Goal: Task Accomplishment & Management: Manage account settings

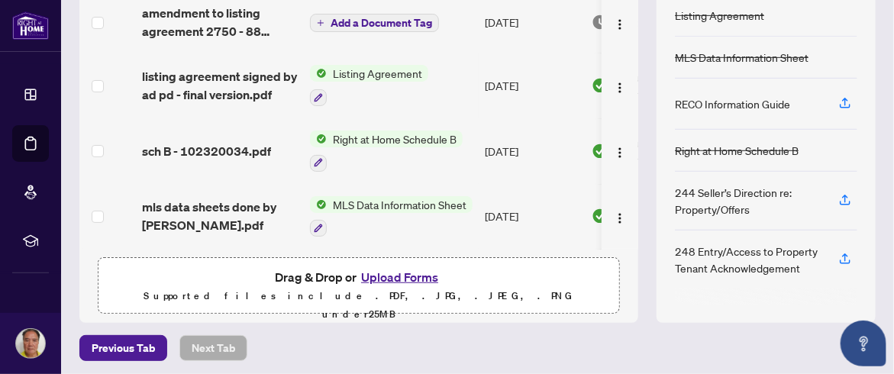
scroll to position [263, 0]
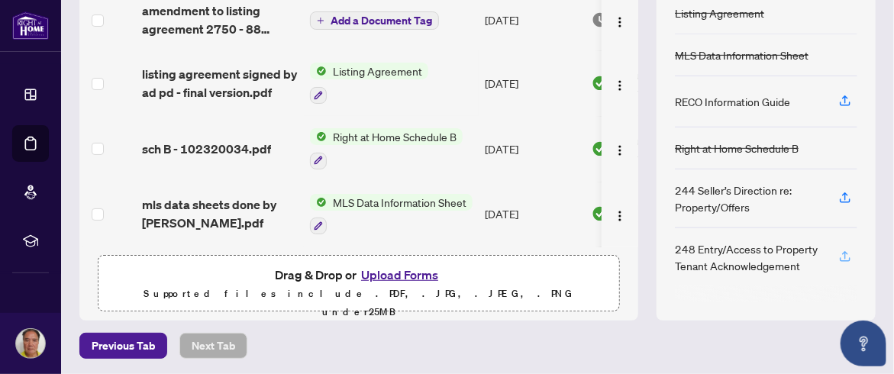
click at [842, 251] on icon "button" at bounding box center [845, 255] width 6 height 8
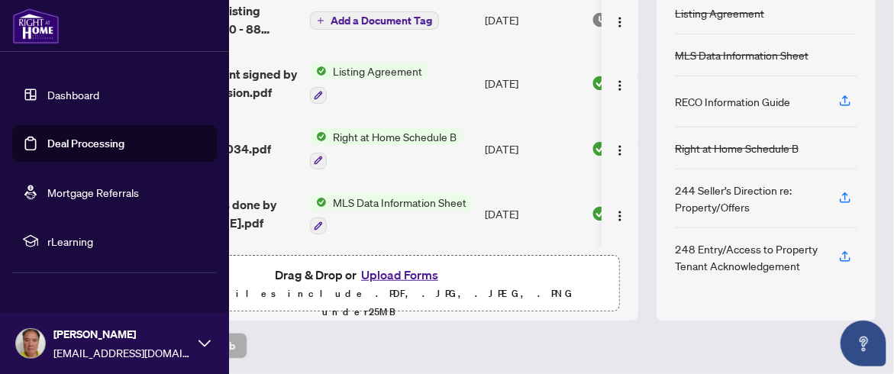
click at [47, 92] on link "Dashboard" at bounding box center [73, 95] width 52 height 14
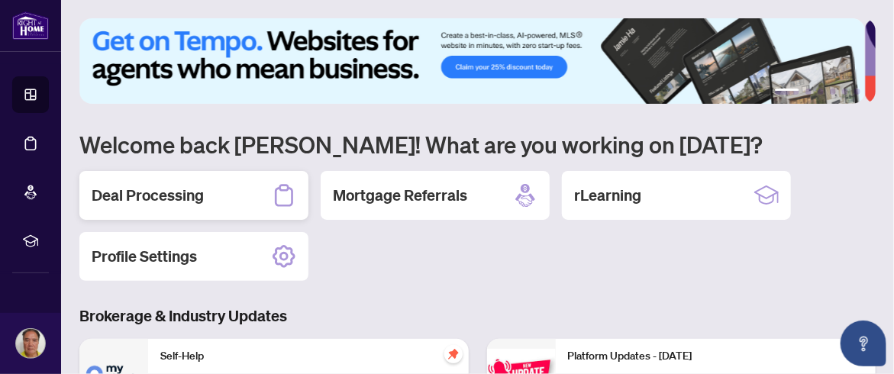
click at [177, 196] on h2 "Deal Processing" at bounding box center [148, 195] width 112 height 21
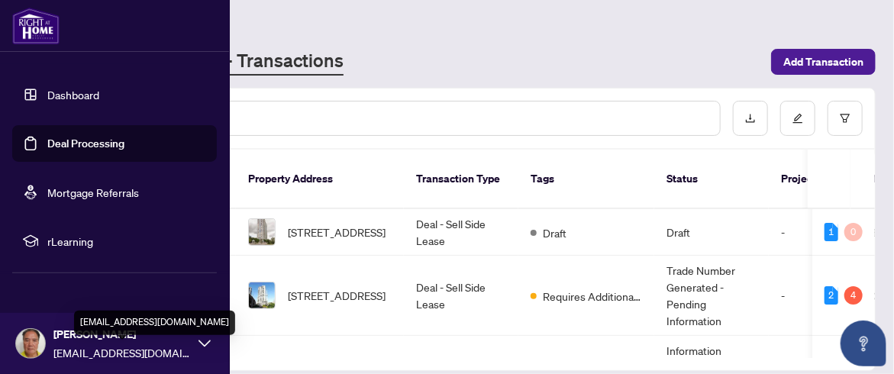
click at [129, 353] on span "[EMAIL_ADDRESS][DOMAIN_NAME]" at bounding box center [121, 352] width 137 height 17
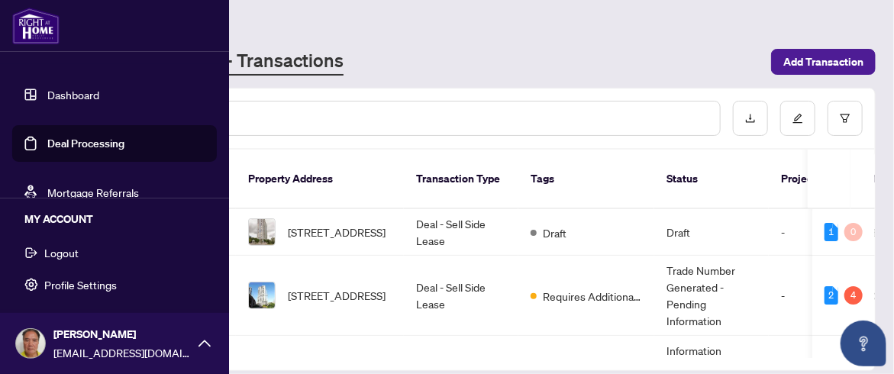
click at [52, 245] on span "Logout" at bounding box center [61, 253] width 34 height 24
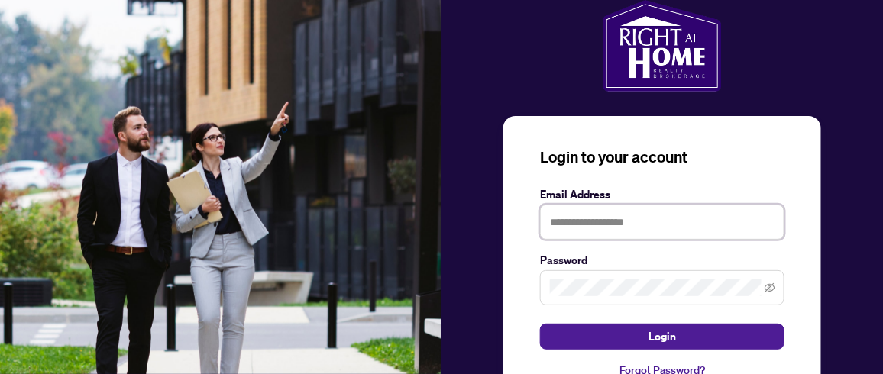
type input "**********"
click at [772, 283] on icon "eye-invisible" at bounding box center [770, 287] width 11 height 9
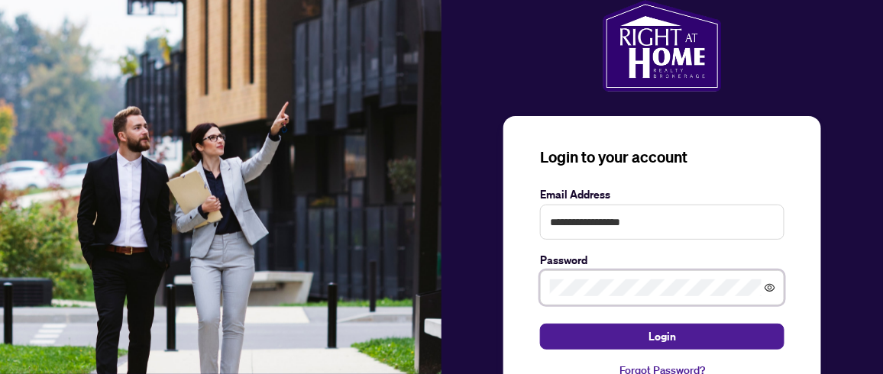
click at [767, 283] on icon "eye" at bounding box center [770, 288] width 11 height 11
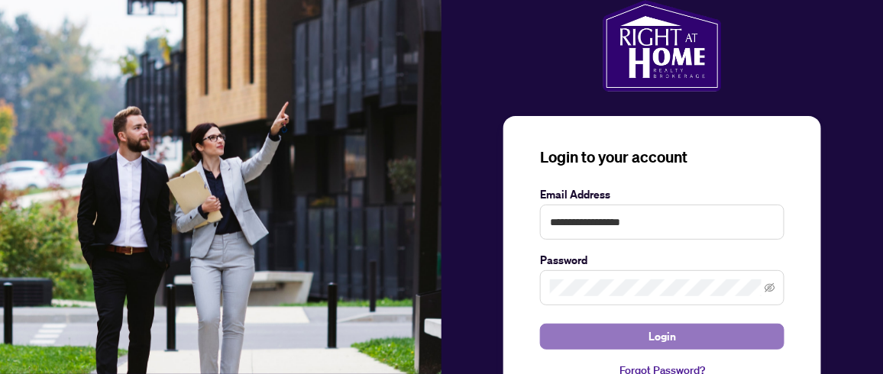
click at [689, 335] on button "Login" at bounding box center [662, 337] width 244 height 26
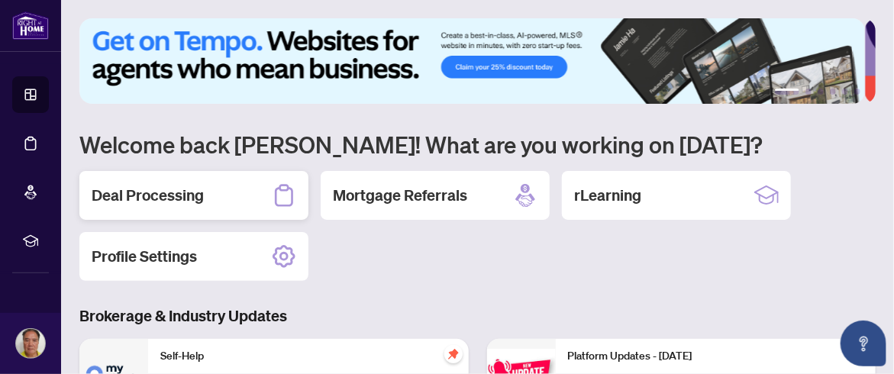
click at [191, 192] on h2 "Deal Processing" at bounding box center [148, 195] width 112 height 21
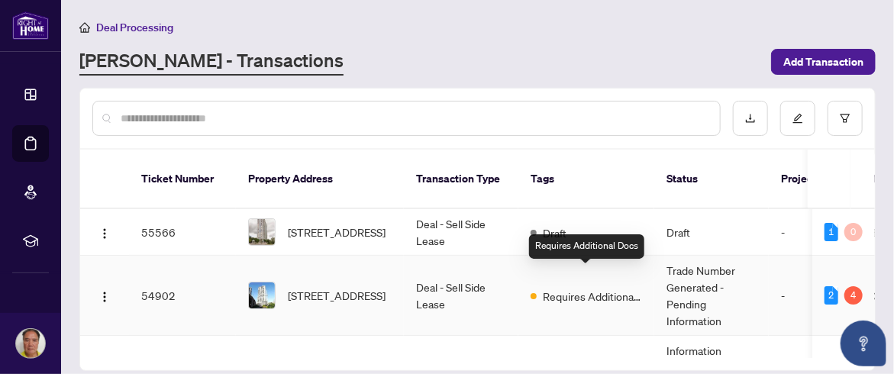
click at [609, 288] on span "Requires Additional Docs" at bounding box center [592, 296] width 99 height 17
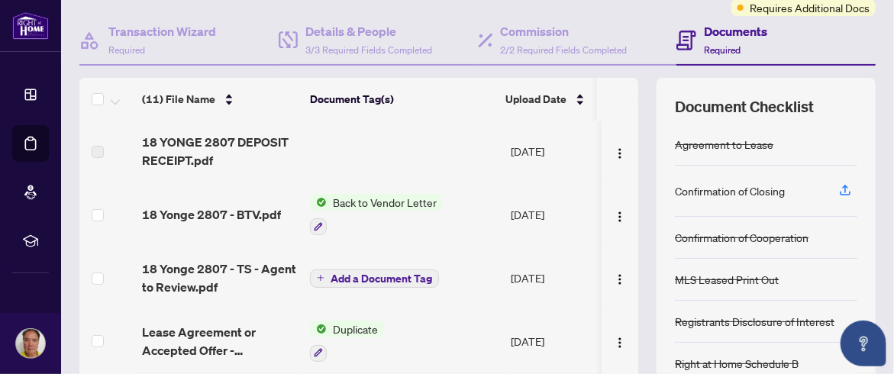
scroll to position [153, 0]
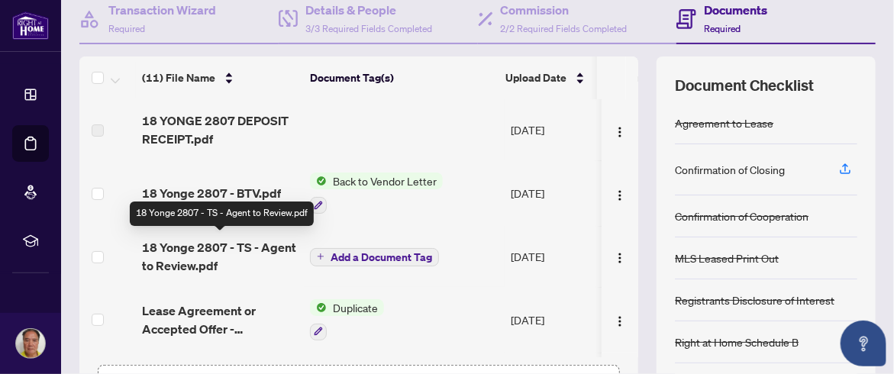
click at [185, 247] on span "18 Yonge 2807 - TS - Agent to Review.pdf" at bounding box center [220, 256] width 156 height 37
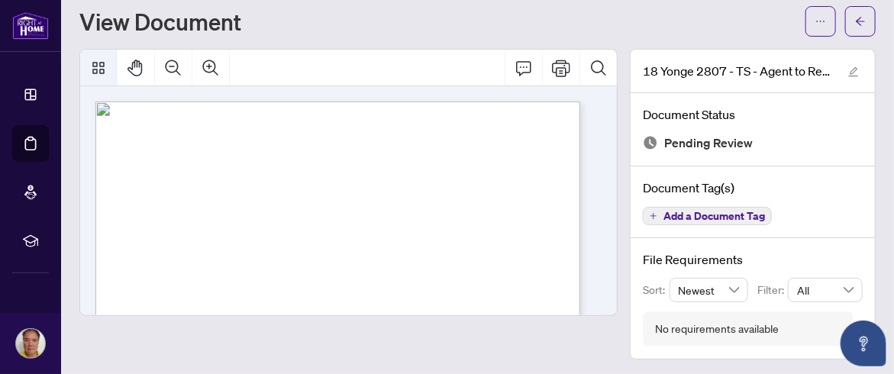
click at [102, 76] on icon "Thumbnails" at bounding box center [98, 68] width 18 height 18
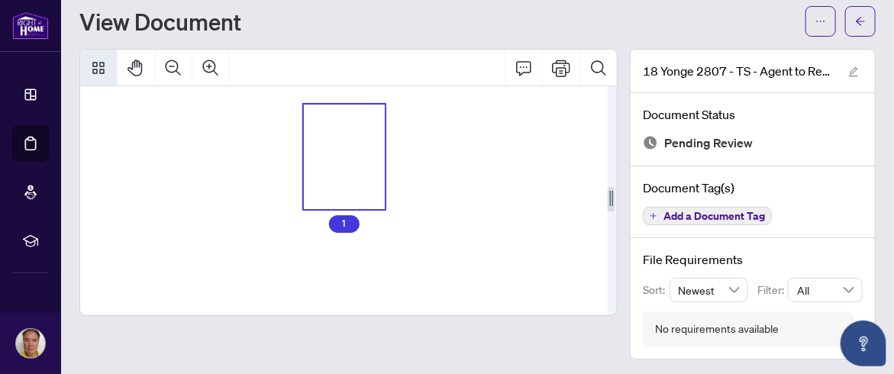
click at [102, 76] on icon "Thumbnails" at bounding box center [98, 68] width 18 height 18
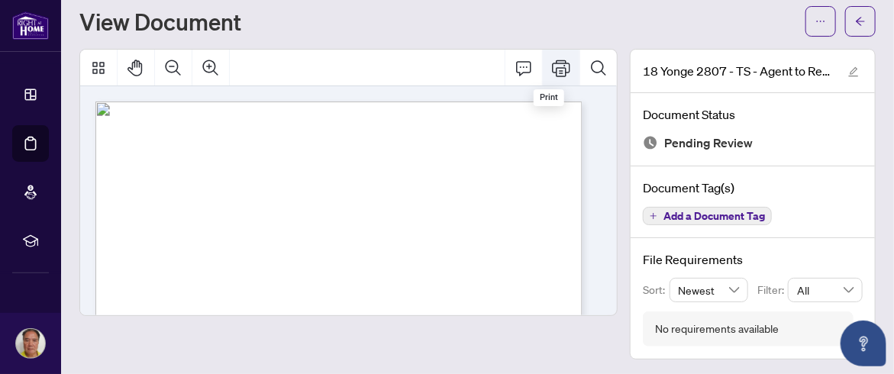
click at [555, 72] on icon "Print" at bounding box center [561, 68] width 18 height 18
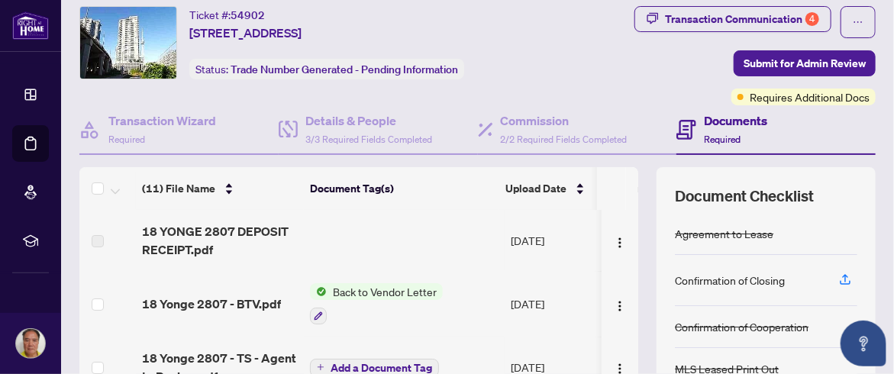
scroll to position [76, 0]
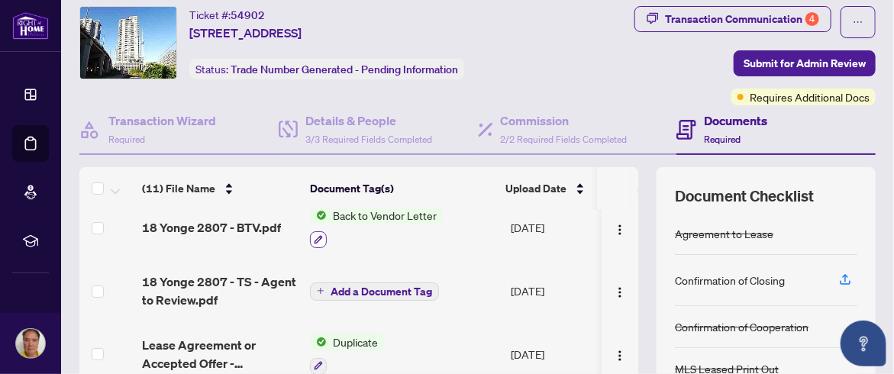
click at [314, 238] on icon "button" at bounding box center [318, 239] width 9 height 9
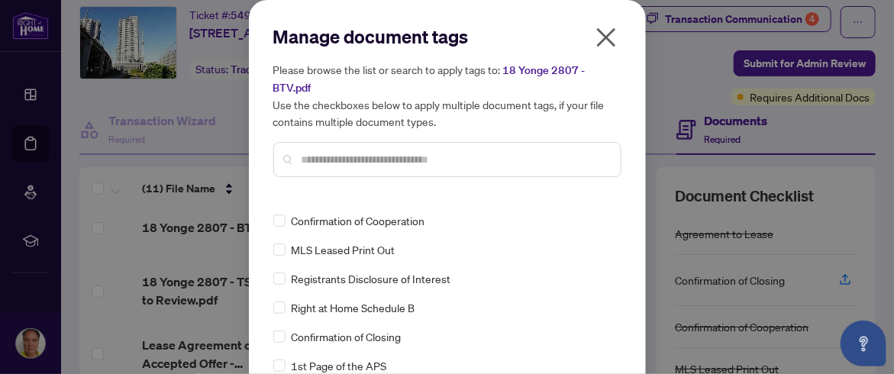
scroll to position [0, 0]
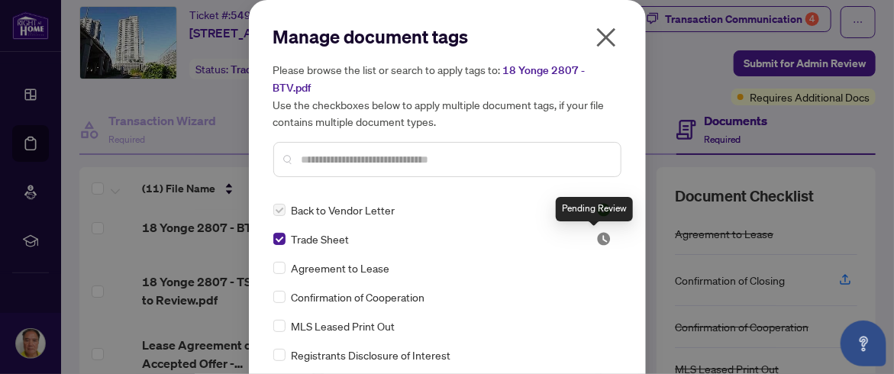
click at [597, 241] on img at bounding box center [604, 238] width 15 height 15
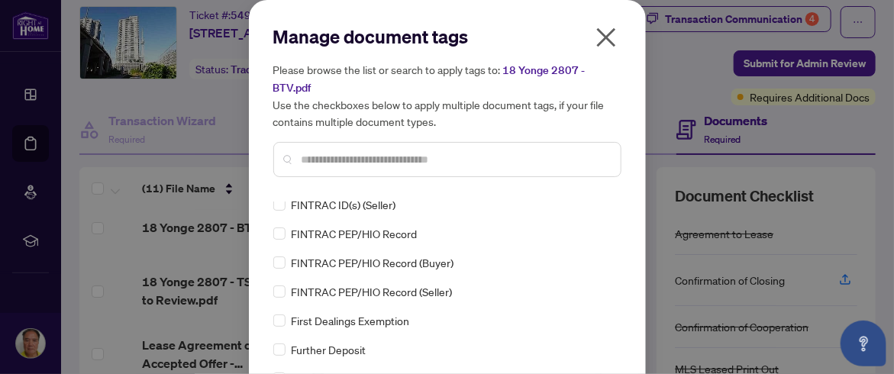
scroll to position [1757, 0]
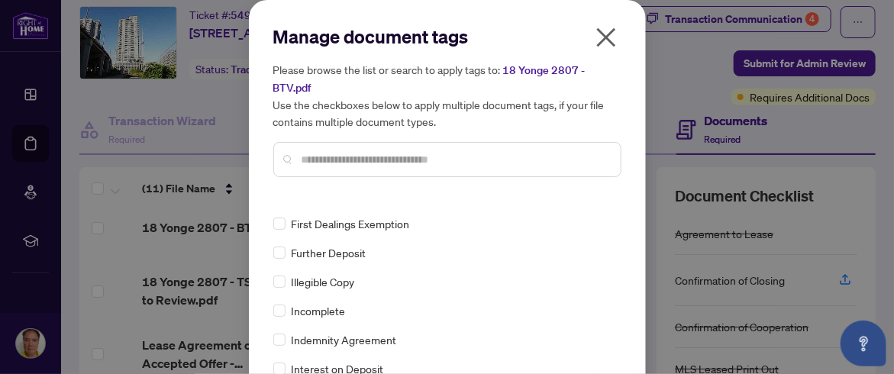
click at [600, 36] on icon "close" at bounding box center [606, 37] width 19 height 19
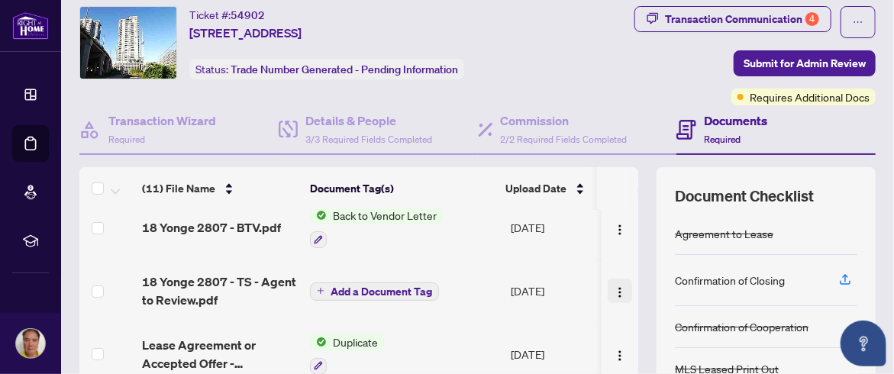
click at [614, 287] on img "button" at bounding box center [620, 292] width 12 height 12
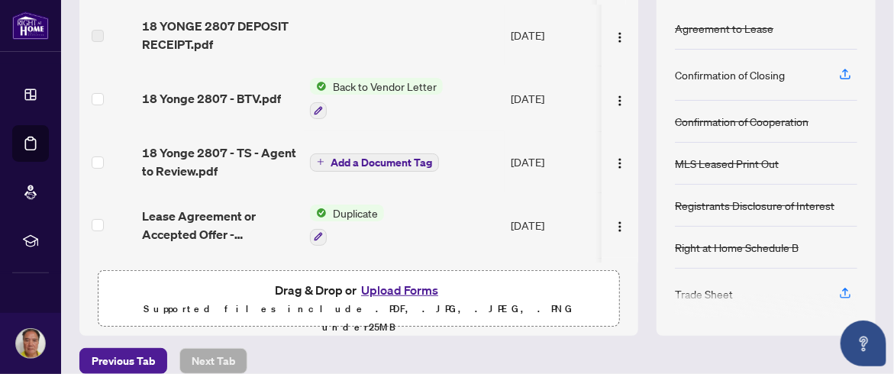
scroll to position [245, 0]
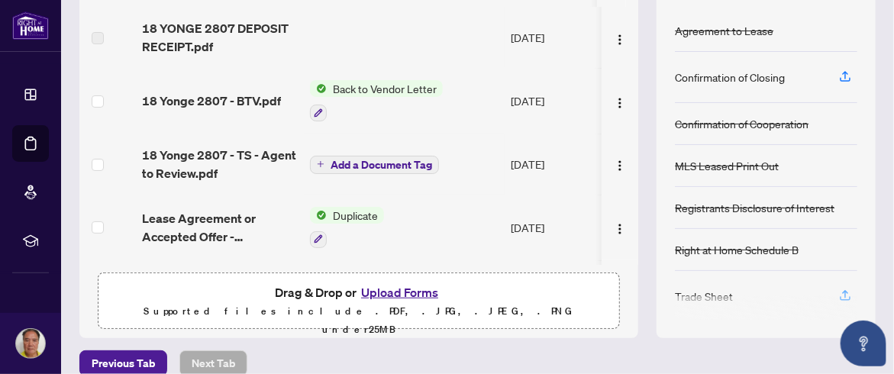
click at [839, 289] on icon "button" at bounding box center [846, 296] width 14 height 14
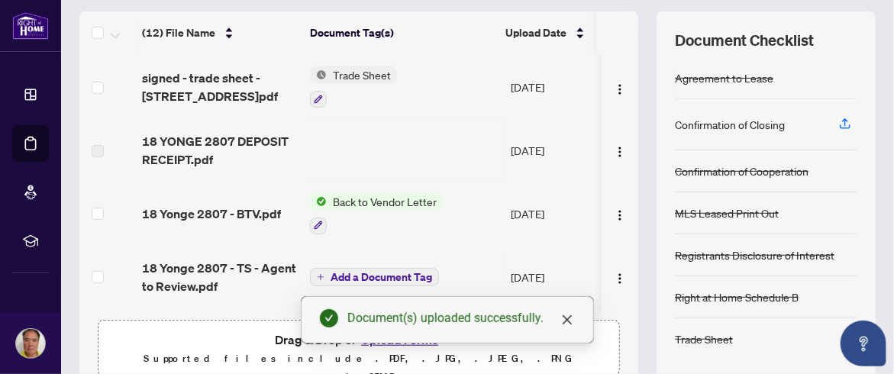
scroll to position [169, 0]
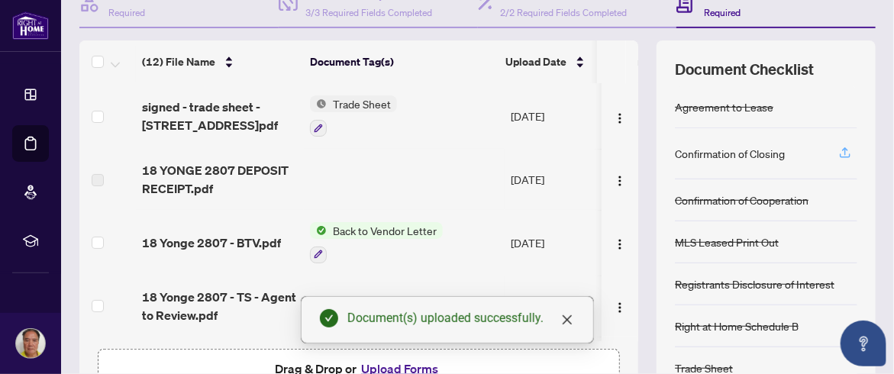
click at [839, 149] on icon "button" at bounding box center [846, 153] width 14 height 14
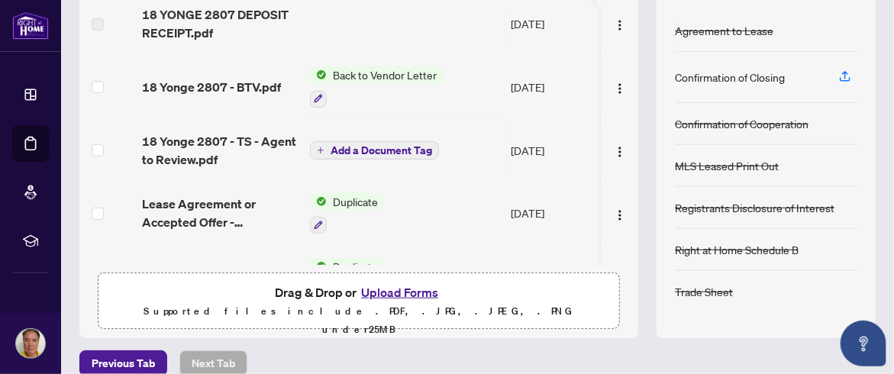
scroll to position [59, 0]
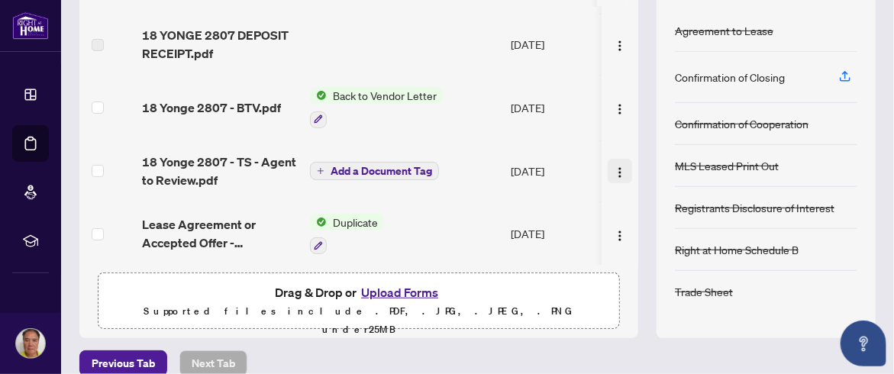
click at [614, 171] on img "button" at bounding box center [620, 173] width 12 height 12
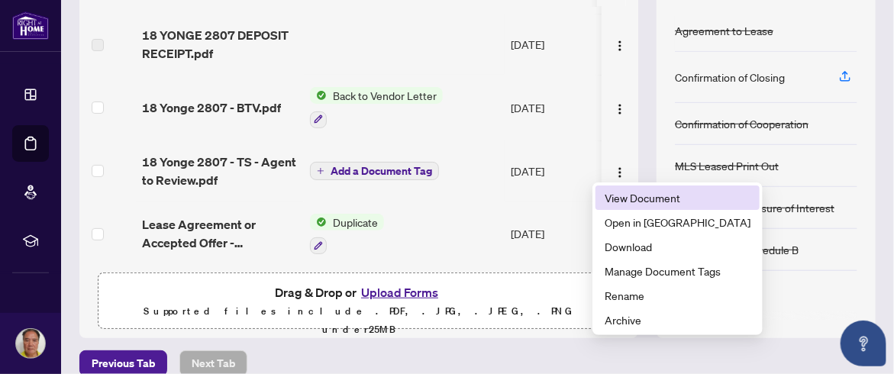
click at [680, 197] on span "View Document" at bounding box center [678, 197] width 146 height 17
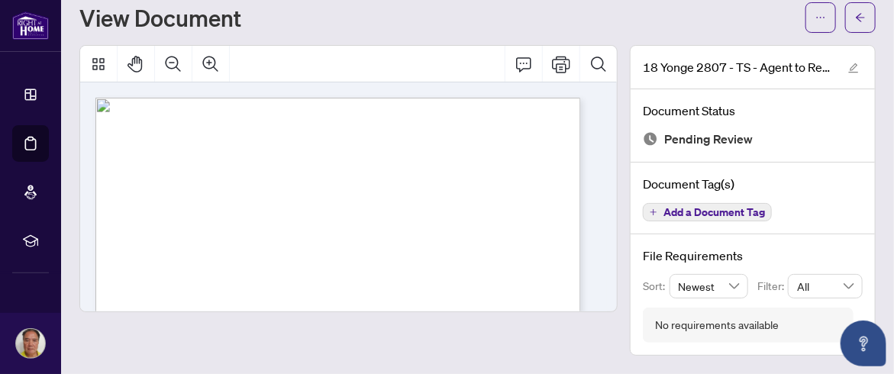
scroll to position [42, 0]
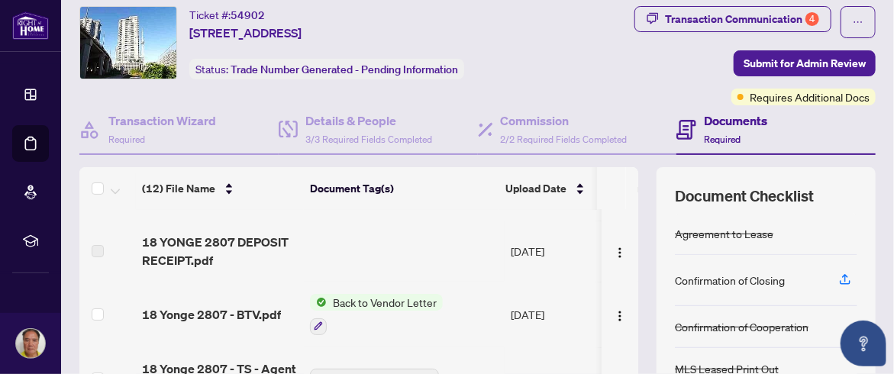
scroll to position [76, 0]
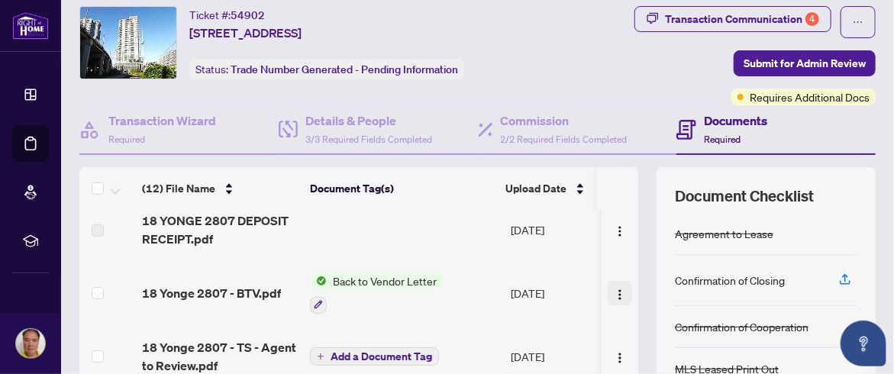
click at [614, 289] on img "button" at bounding box center [620, 295] width 12 height 12
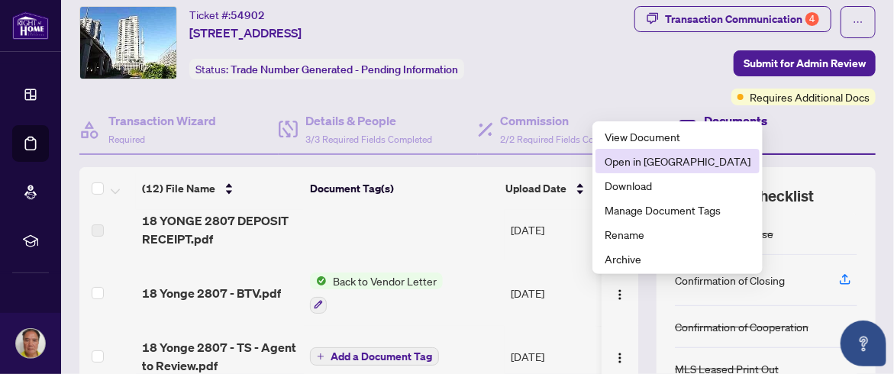
click at [671, 161] on span "Open in [GEOGRAPHIC_DATA]" at bounding box center [678, 161] width 146 height 17
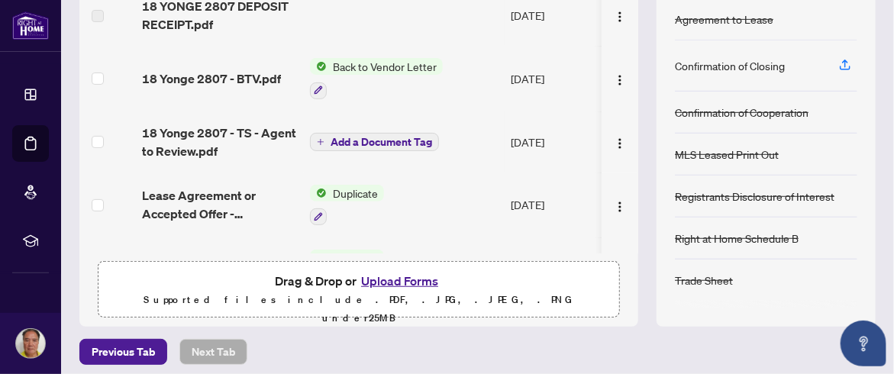
scroll to position [263, 0]
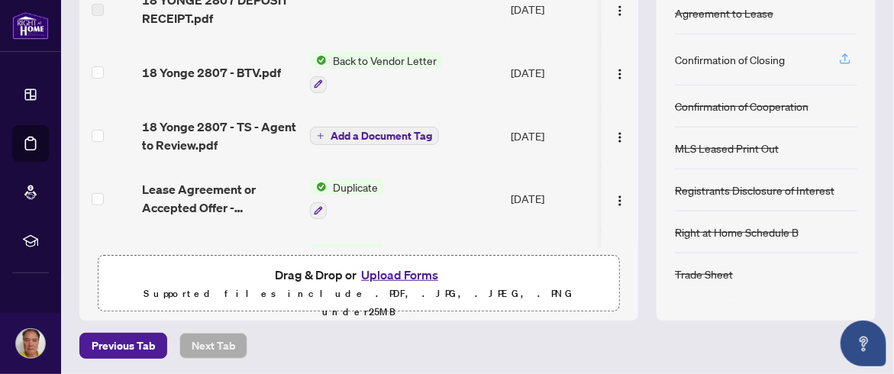
click at [839, 55] on icon "button" at bounding box center [846, 59] width 14 height 14
click at [839, 53] on icon "button" at bounding box center [846, 59] width 14 height 14
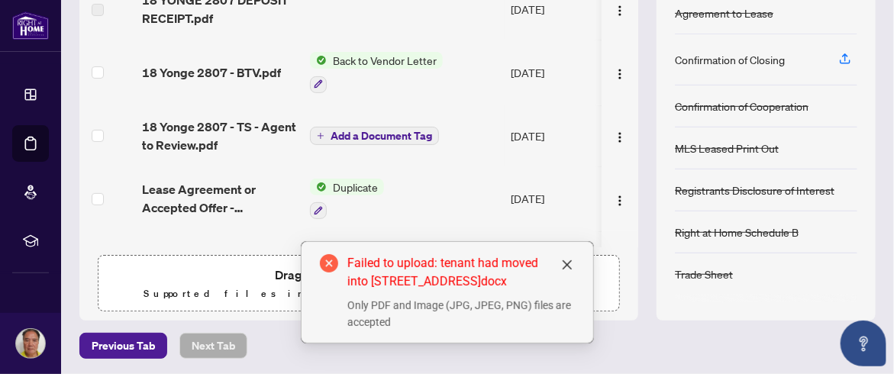
scroll to position [0, 0]
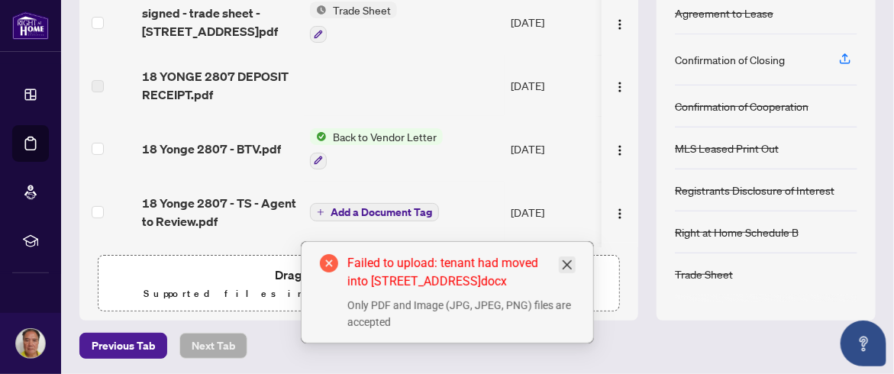
click at [569, 265] on icon "close" at bounding box center [567, 265] width 12 height 12
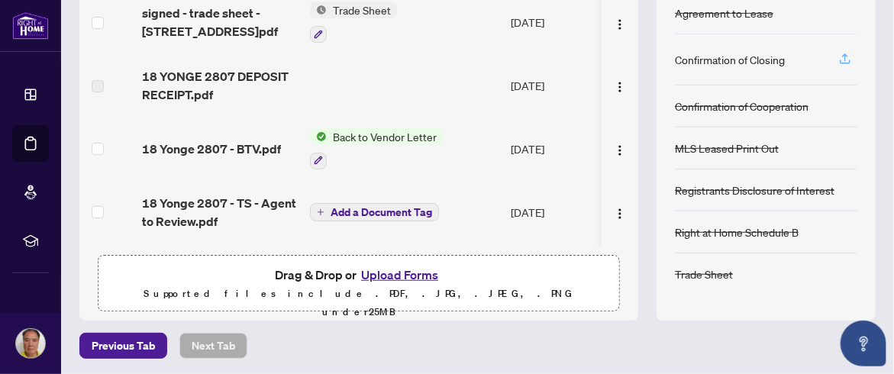
click at [842, 53] on icon "button" at bounding box center [845, 57] width 6 height 8
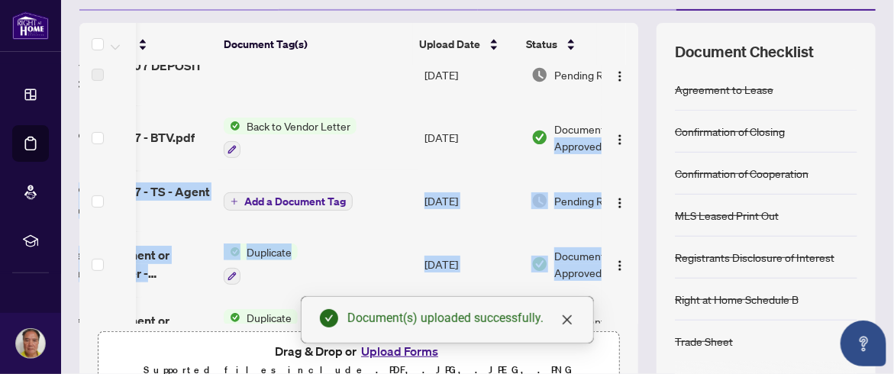
scroll to position [0, 150]
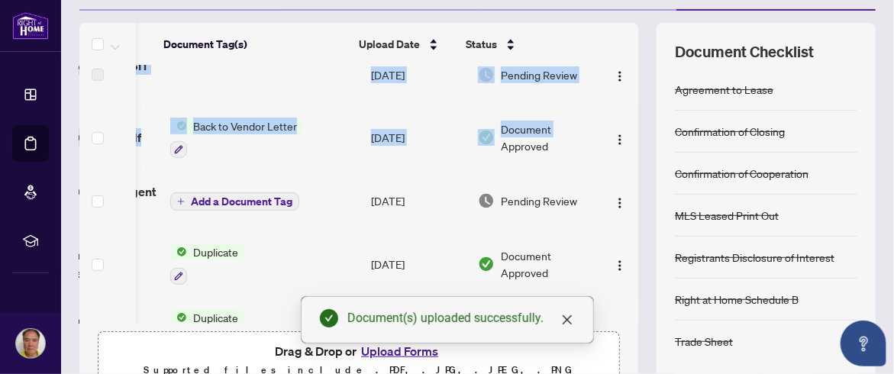
drag, startPoint x: 628, startPoint y: 153, endPoint x: 627, endPoint y: 265, distance: 112.3
click at [629, 271] on div "(13) File Name Document Tag(s) Upload Date Status (13) File Name Document Tag(s…" at bounding box center [477, 210] width 797 height 374
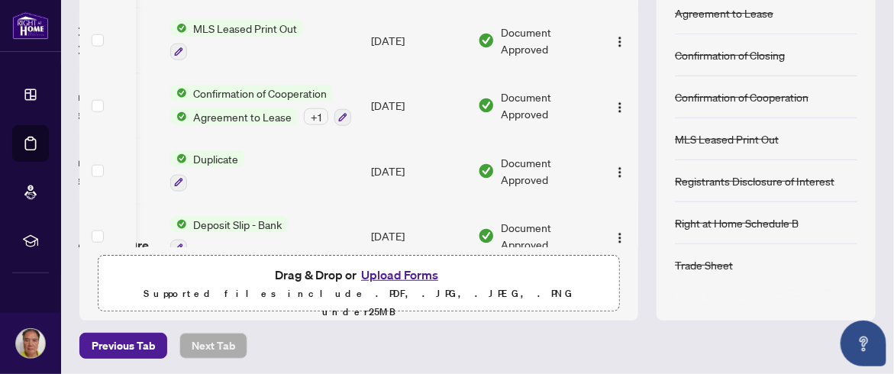
scroll to position [582, 150]
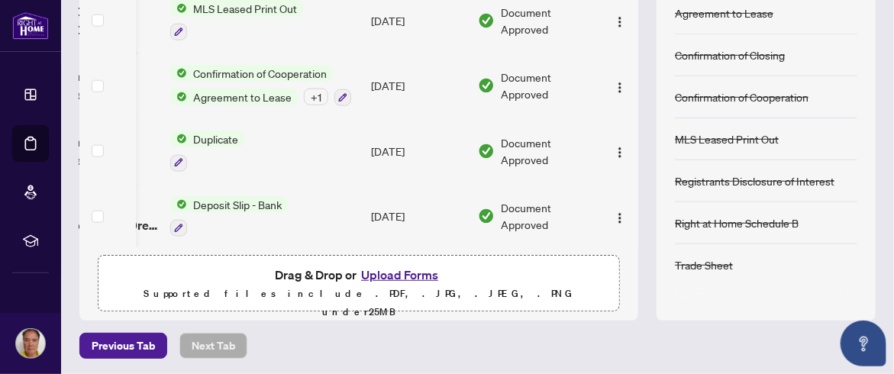
click at [568, 173] on td "Document Approved" at bounding box center [537, 151] width 130 height 66
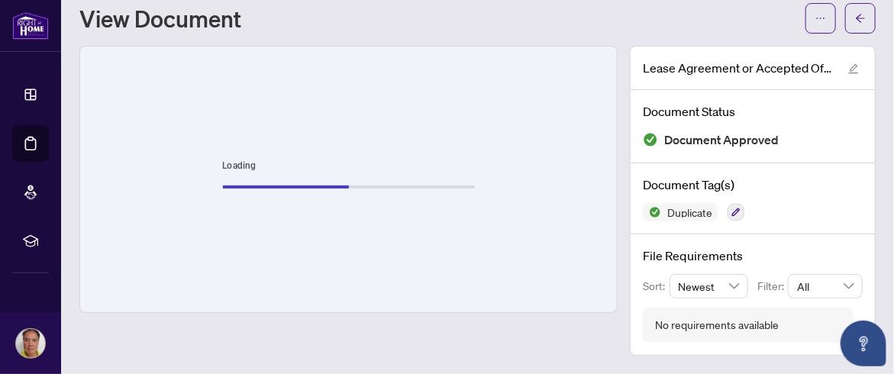
scroll to position [41, 0]
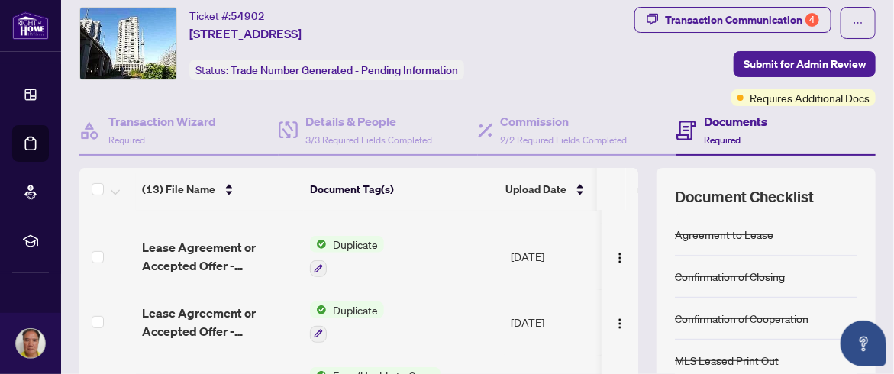
scroll to position [458, 0]
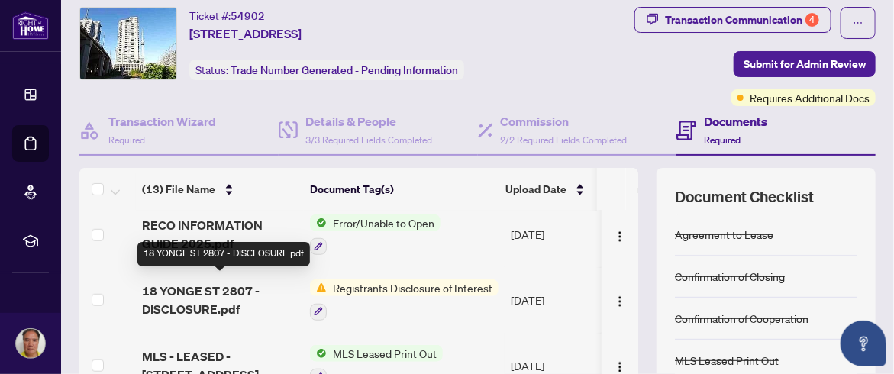
click at [179, 288] on span "18 YONGE ST 2807 - DISCLOSURE.pdf" at bounding box center [220, 300] width 156 height 37
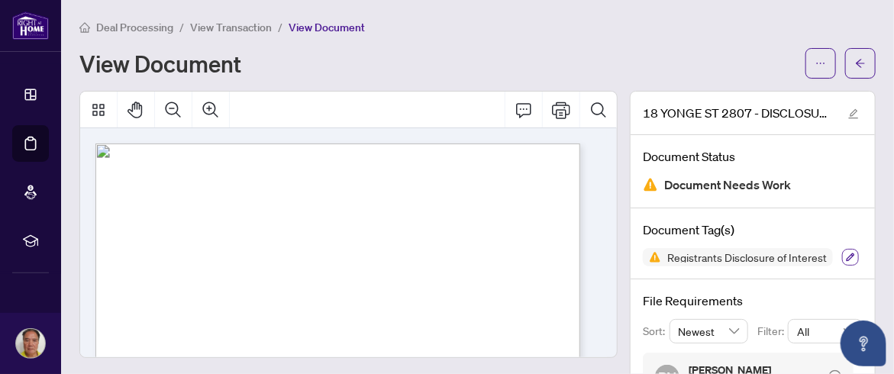
click at [846, 254] on icon "button" at bounding box center [850, 257] width 9 height 9
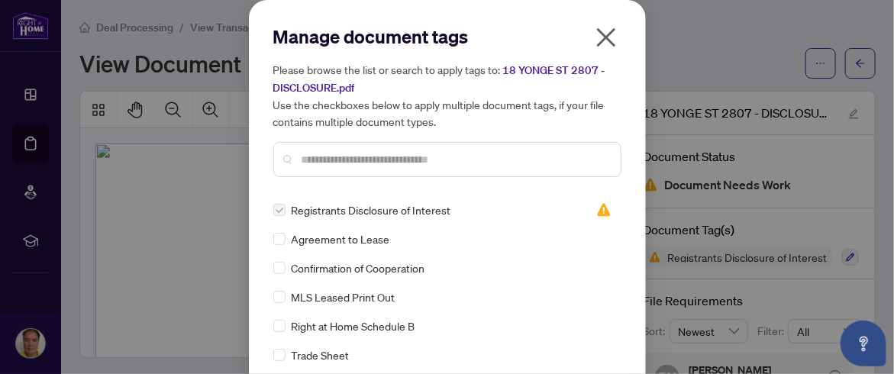
click at [601, 42] on icon "close" at bounding box center [606, 37] width 24 height 24
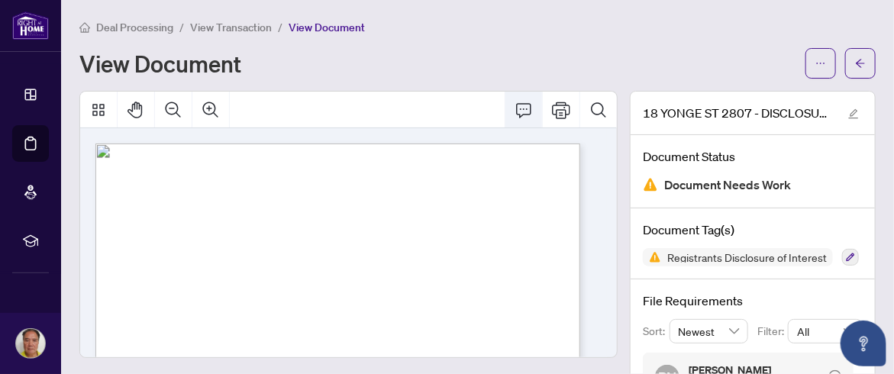
click at [515, 110] on icon "Comment" at bounding box center [524, 110] width 18 height 18
click at [99, 114] on icon "Thumbnails" at bounding box center [98, 110] width 12 height 12
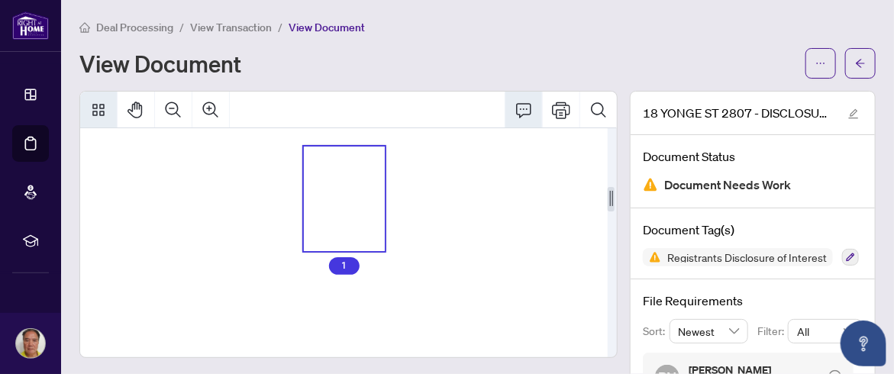
click at [99, 114] on icon "Thumbnails" at bounding box center [98, 110] width 12 height 12
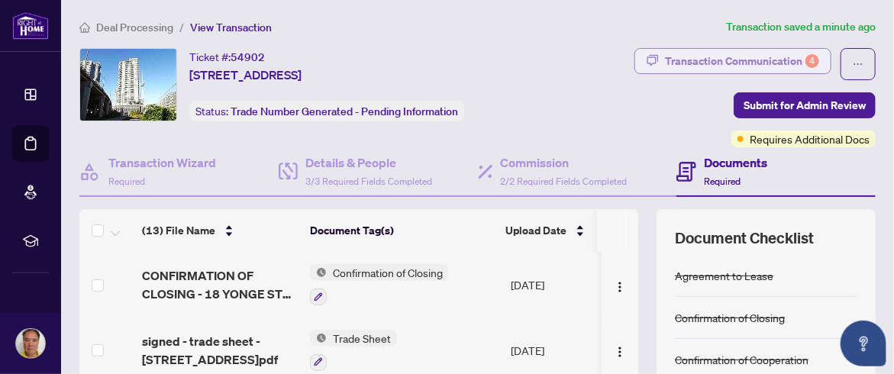
click at [728, 60] on div "Transaction Communication 4" at bounding box center [742, 61] width 154 height 24
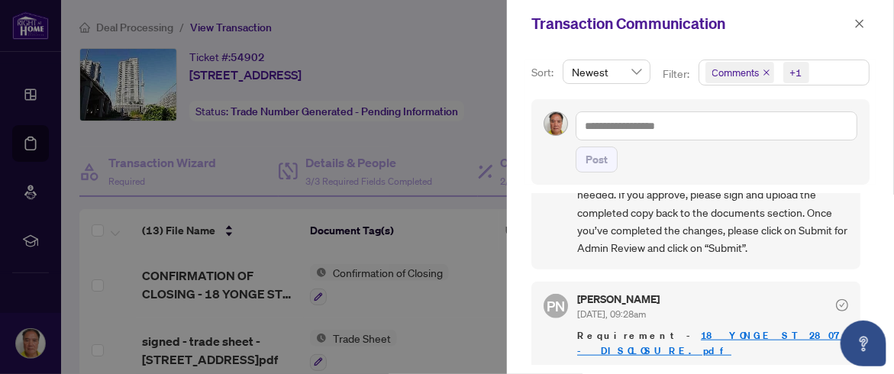
scroll to position [554, 0]
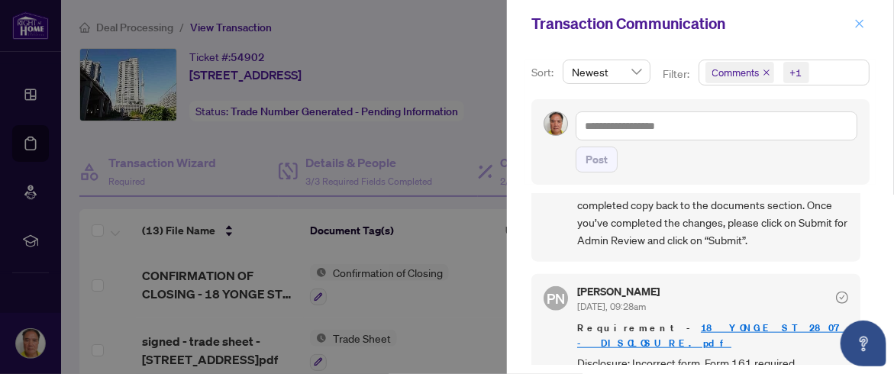
click at [862, 24] on icon "close" at bounding box center [860, 23] width 8 height 8
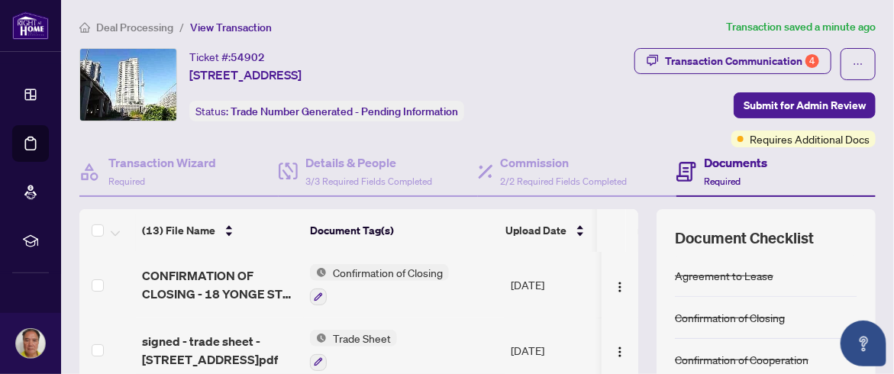
click at [716, 164] on h4 "Documents" at bounding box center [735, 163] width 63 height 18
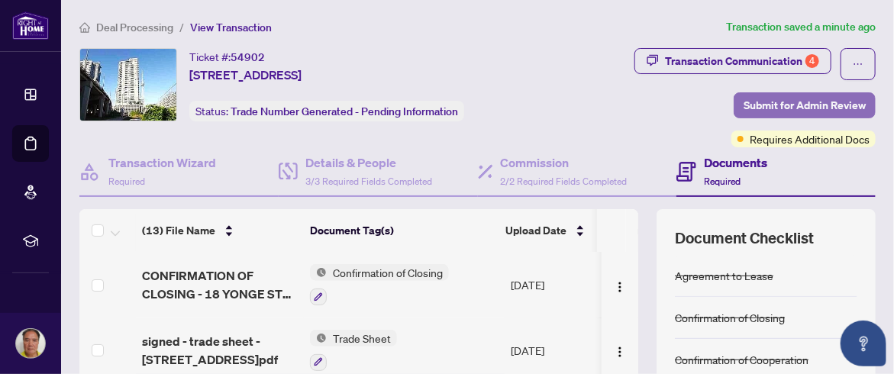
click at [794, 106] on span "Submit for Admin Review" at bounding box center [805, 105] width 122 height 24
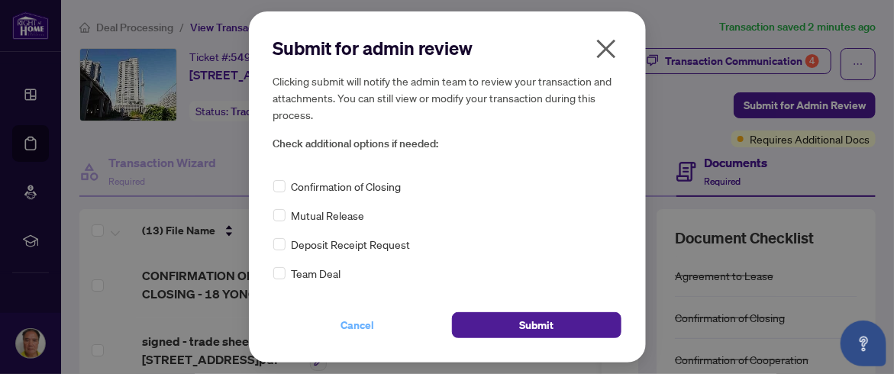
click at [354, 325] on span "Cancel" at bounding box center [358, 325] width 34 height 24
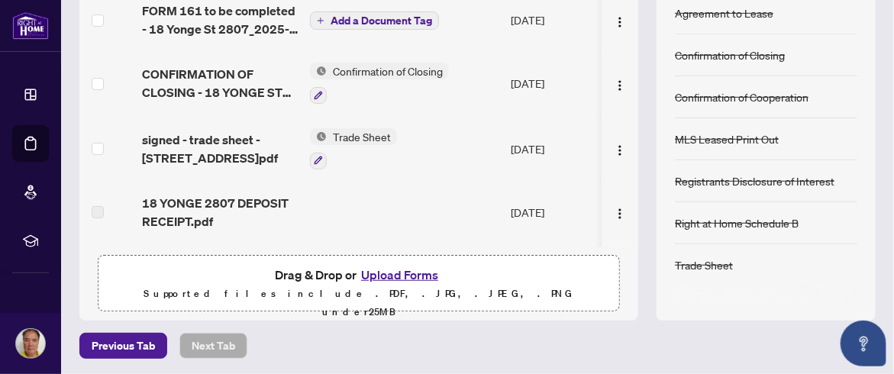
scroll to position [0, 0]
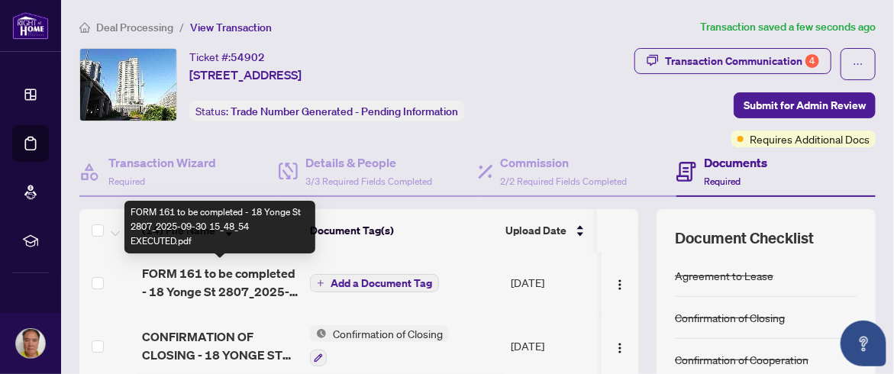
click at [260, 280] on span "FORM 161 to be completed - 18 Yonge St 2807_2025-09-30 15_48_54 EXECUTED.pdf" at bounding box center [220, 282] width 156 height 37
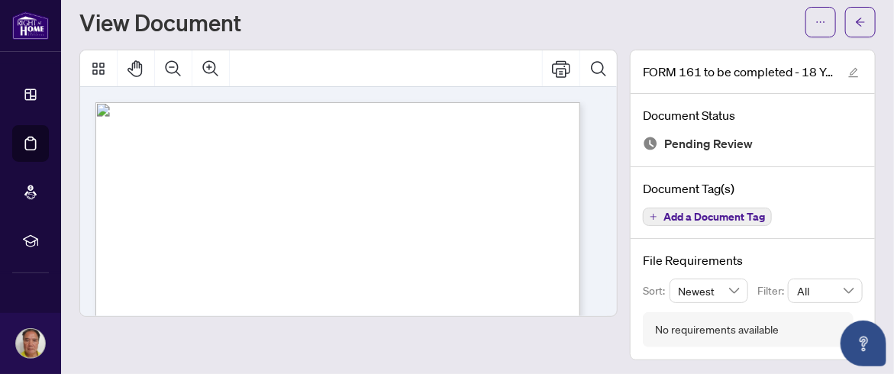
scroll to position [42, 0]
click at [849, 73] on icon "edit" at bounding box center [854, 71] width 11 height 11
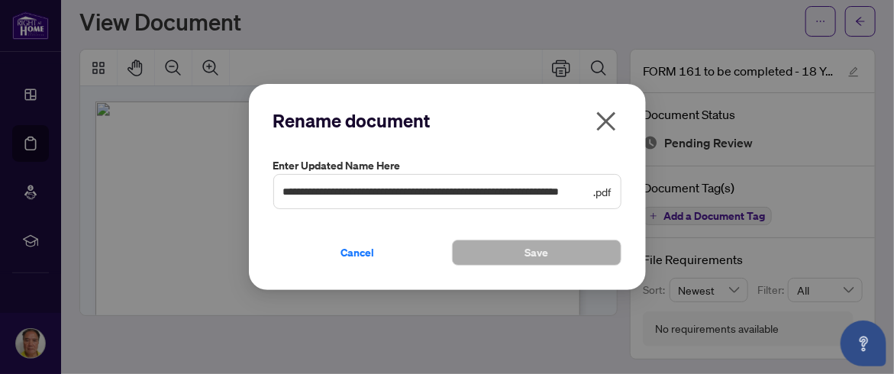
click at [610, 119] on icon "close" at bounding box center [606, 121] width 19 height 19
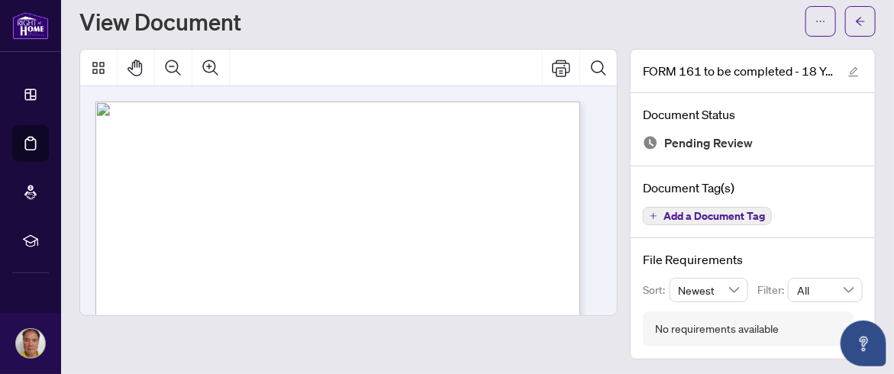
scroll to position [0, 0]
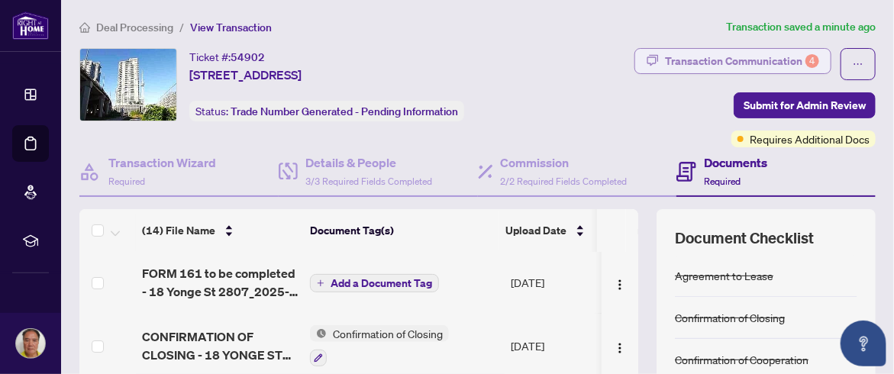
click at [730, 63] on div "Transaction Communication 4" at bounding box center [742, 61] width 154 height 24
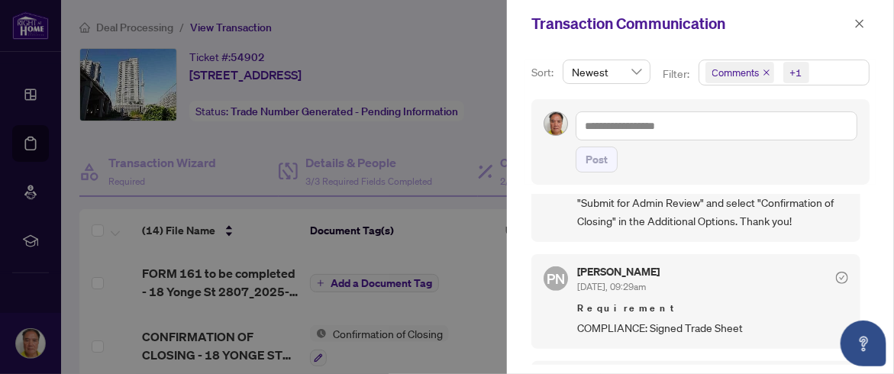
scroll to position [554, 0]
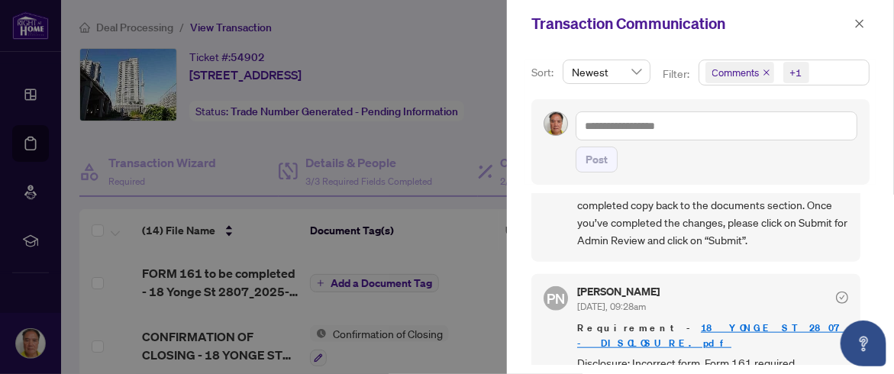
click at [836, 292] on icon "check-circle" at bounding box center [842, 298] width 12 height 12
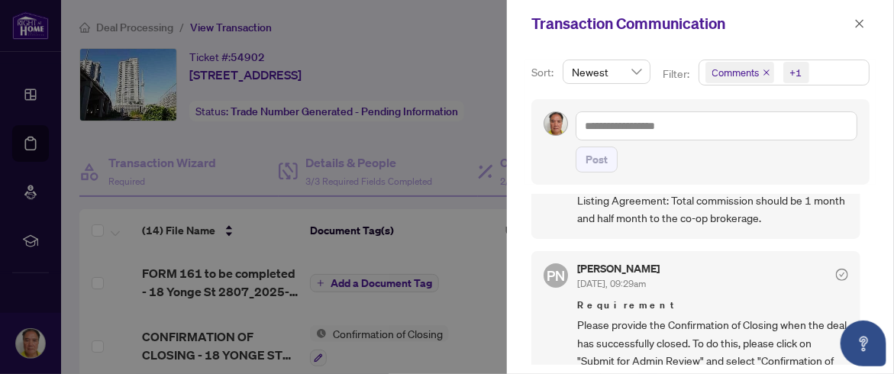
scroll to position [0, 0]
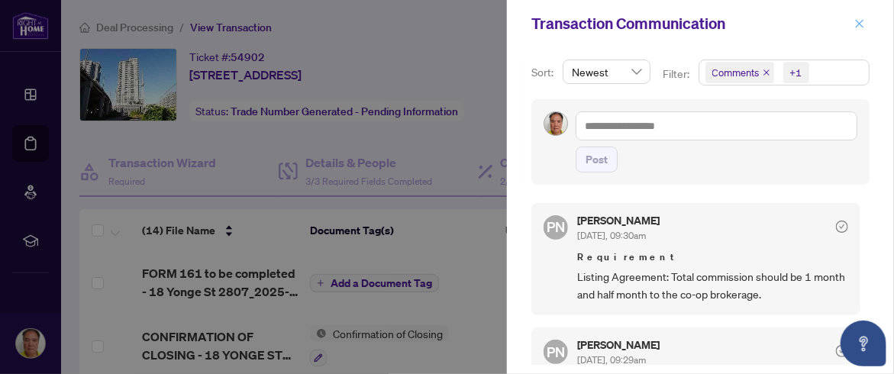
click at [865, 22] on icon "close" at bounding box center [860, 23] width 11 height 11
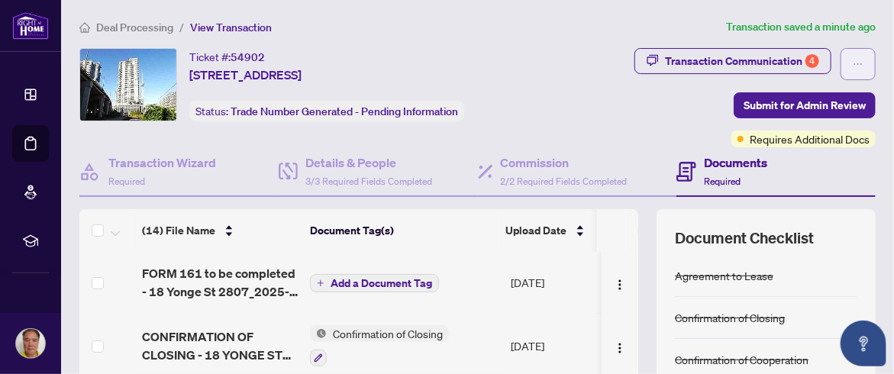
click at [859, 70] on button "button" at bounding box center [858, 64] width 35 height 32
click at [868, 158] on div "Ticket #: 54902 [STREET_ADDRESS] Status: Trade Number Generated - Pending Infor…" at bounding box center [477, 315] width 809 height 535
click at [774, 141] on span "Requires Additional Docs" at bounding box center [810, 139] width 120 height 17
click at [370, 280] on span "Add a Document Tag" at bounding box center [382, 283] width 102 height 11
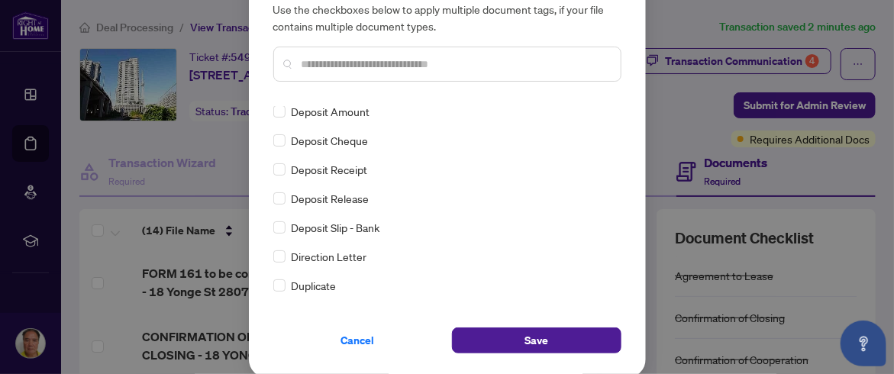
scroll to position [98, 0]
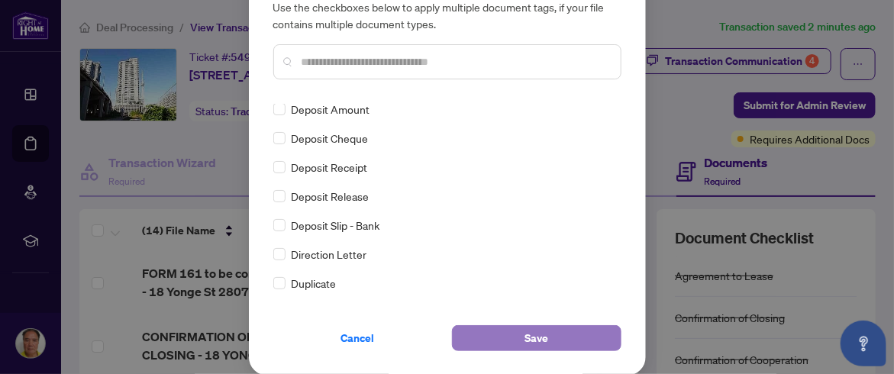
click at [532, 337] on span "Save" at bounding box center [537, 338] width 24 height 24
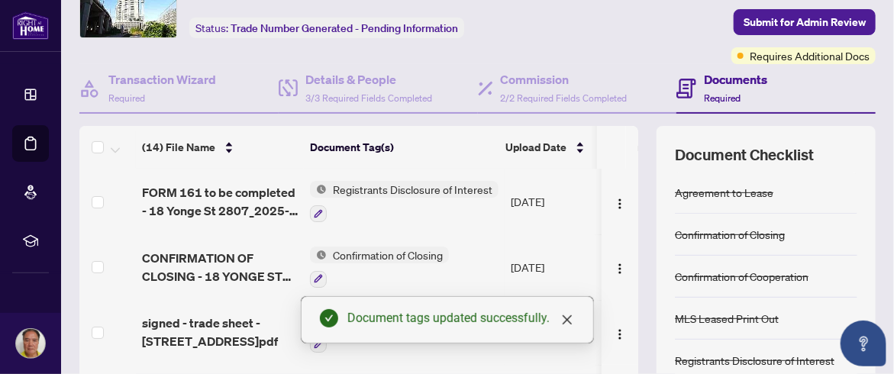
scroll to position [0, 0]
